Goal: Information Seeking & Learning: Check status

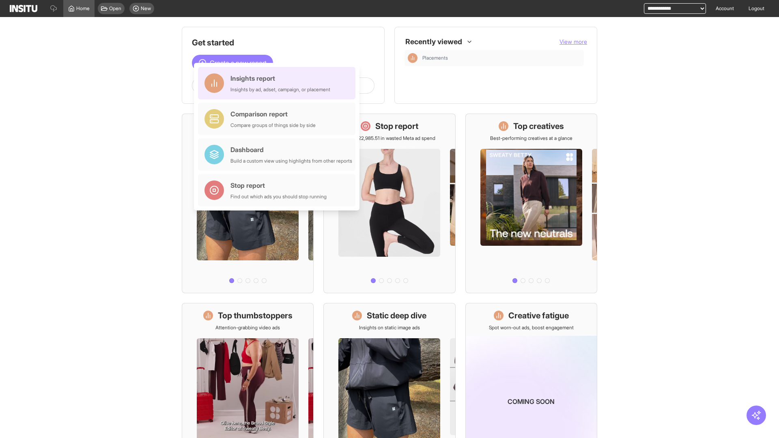
click at [279, 83] on div "Insights report Insights by ad, adset, campaign, or placement" at bounding box center [280, 82] width 100 height 19
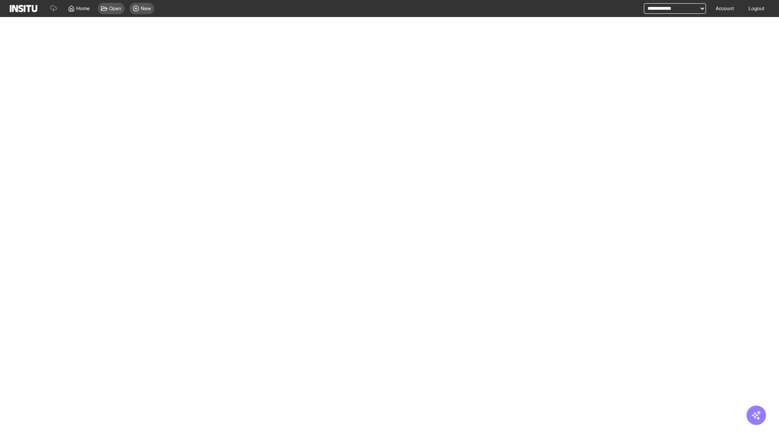
select select "**"
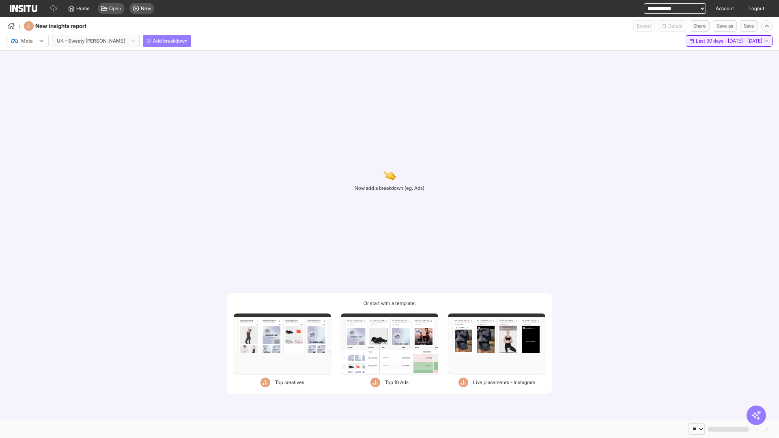
click at [711, 41] on span "Last 30 days - [DATE] - [DATE]" at bounding box center [729, 41] width 67 height 6
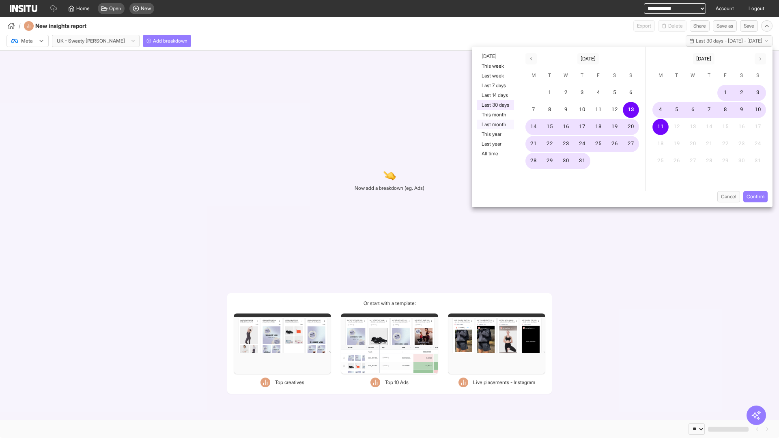
click at [495, 125] on button "Last month" at bounding box center [495, 125] width 37 height 10
